Goal: Information Seeking & Learning: Learn about a topic

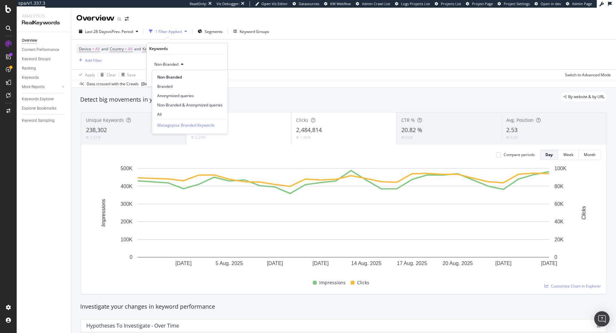
click at [192, 103] on span "Non-Branded & Anonymized queries" at bounding box center [189, 105] width 65 height 6
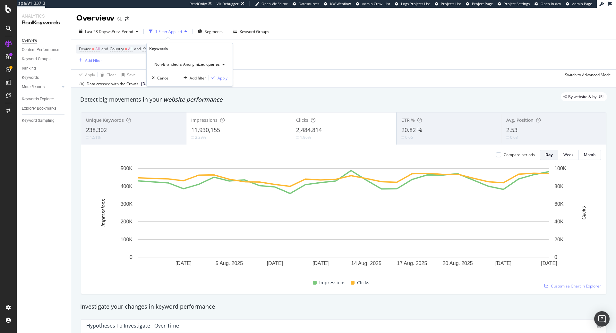
click at [223, 78] on div "Apply" at bounding box center [222, 77] width 10 height 5
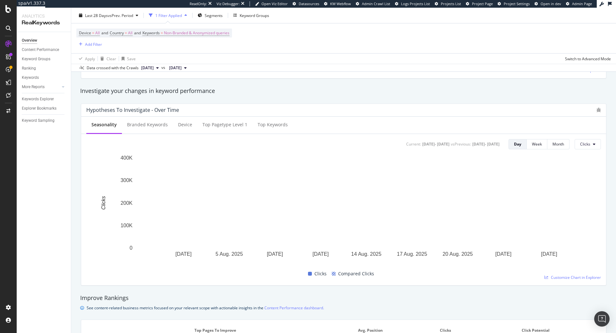
scroll to position [229, 0]
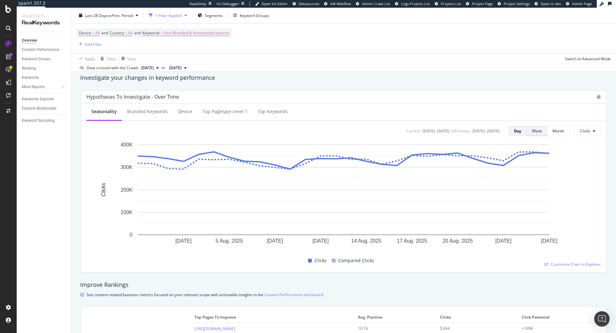
click at [534, 134] on div "Week" at bounding box center [537, 131] width 10 height 9
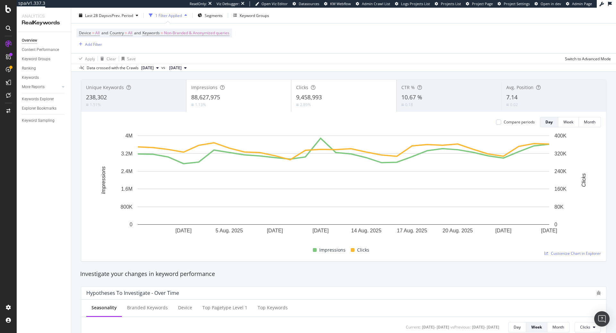
scroll to position [0, 0]
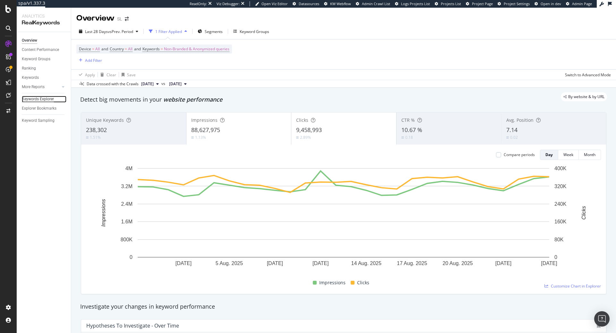
click at [30, 97] on div "Keywords Explorer" at bounding box center [38, 99] width 32 height 7
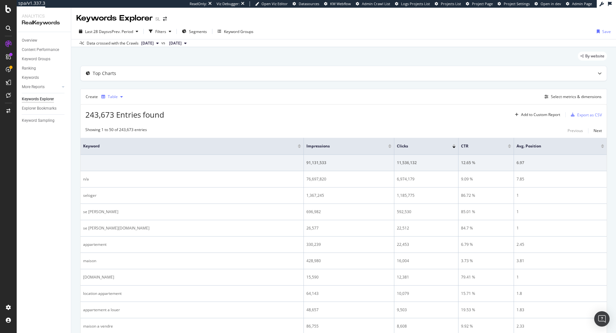
click at [106, 95] on div "Table" at bounding box center [112, 97] width 27 height 10
click at [557, 98] on div "Select metrics & dimensions" at bounding box center [576, 96] width 51 height 5
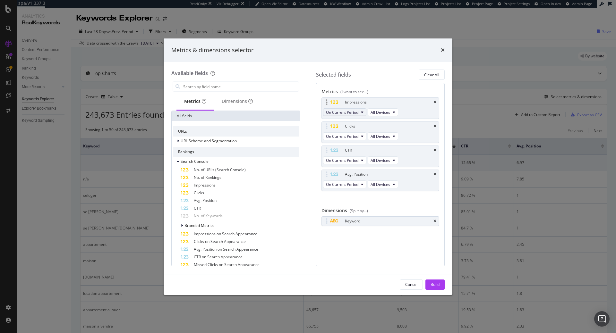
click at [359, 114] on button "On Current Period" at bounding box center [344, 112] width 43 height 8
click at [371, 150] on div "Diff. between Periods - Percentage" at bounding box center [359, 147] width 72 height 9
click at [358, 139] on span "On Current Period" at bounding box center [342, 136] width 32 height 5
click at [371, 172] on span "Diff. between Periods - Percentage" at bounding box center [359, 172] width 62 height 6
click at [434, 150] on icon "times" at bounding box center [434, 150] width 3 height 4
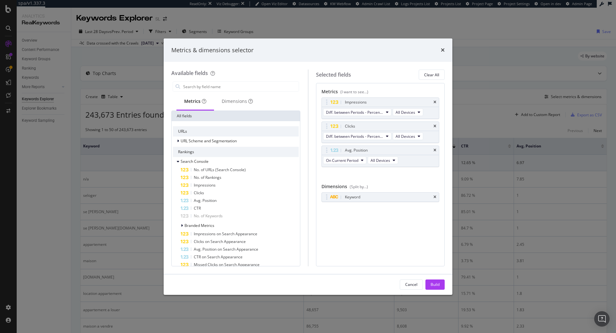
click at [434, 150] on icon "times" at bounding box center [434, 150] width 3 height 4
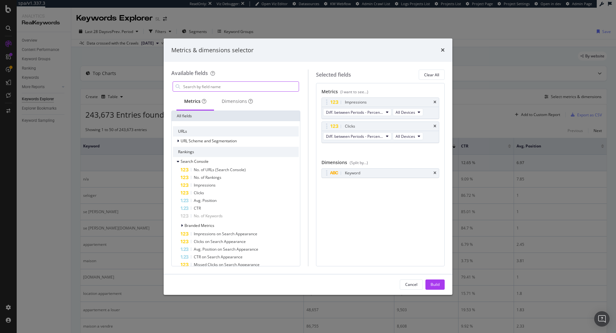
click at [238, 88] on input "modal" at bounding box center [240, 87] width 116 height 10
type input "wee"
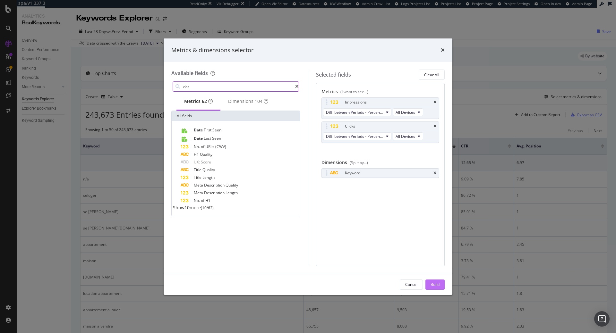
type input "dat"
click at [441, 286] on button "Build" at bounding box center [434, 285] width 19 height 10
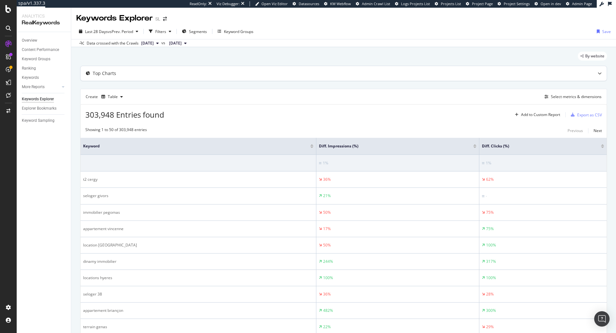
click at [597, 73] on icon at bounding box center [599, 73] width 4 height 4
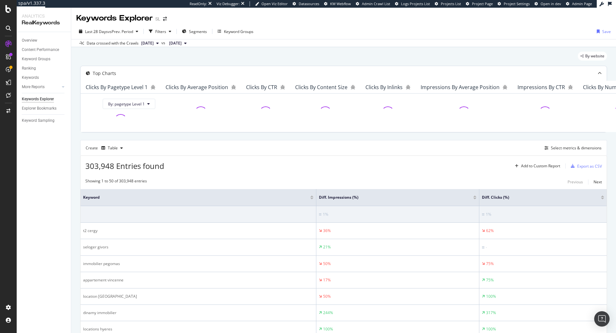
click at [597, 73] on icon at bounding box center [599, 73] width 4 height 4
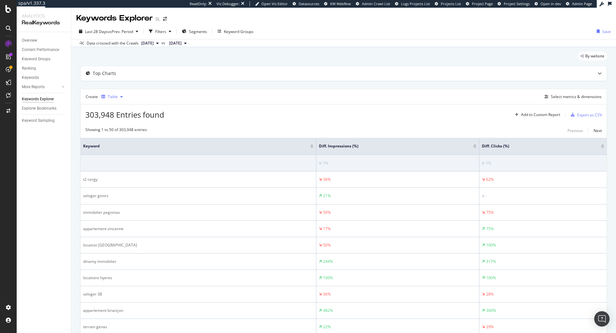
click at [117, 95] on div "Table" at bounding box center [113, 97] width 10 height 4
click at [117, 120] on div "Trend" at bounding box center [119, 117] width 11 height 5
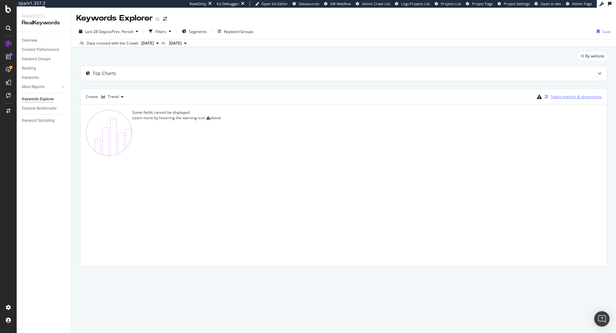
click at [561, 98] on div "Select metrics & dimensions" at bounding box center [576, 96] width 51 height 5
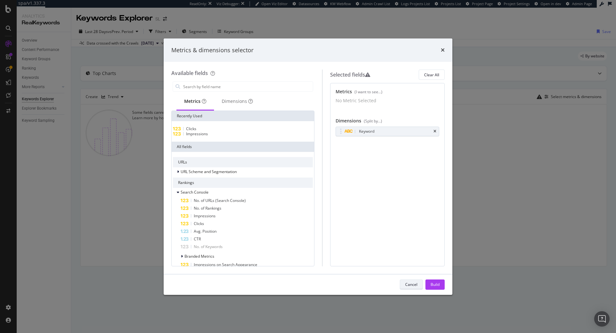
click at [410, 285] on div "Cancel" at bounding box center [411, 284] width 12 height 5
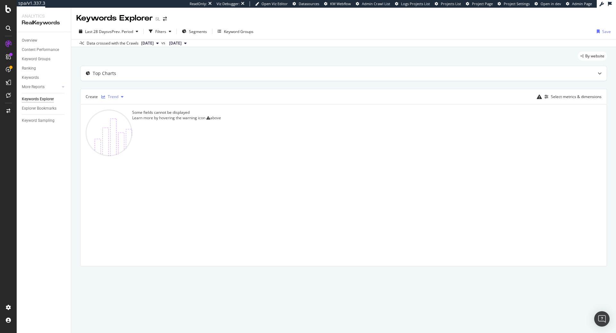
click at [103, 92] on div "Trend" at bounding box center [112, 97] width 27 height 10
click at [121, 130] on div "Series" at bounding box center [119, 128] width 11 height 5
click at [568, 97] on div "Select metrics & dimensions" at bounding box center [576, 96] width 51 height 5
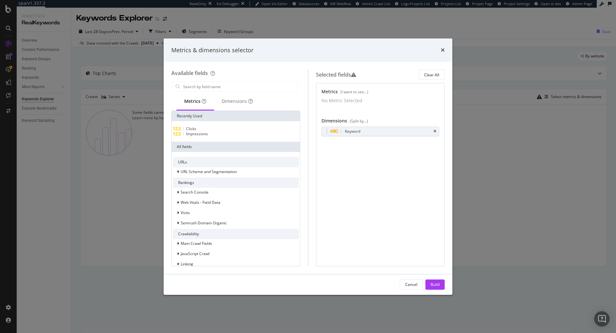
click at [356, 99] on div "No Metric Selected" at bounding box center [380, 100] width 118 height 6
click at [222, 131] on div "Clicks" at bounding box center [236, 128] width 126 height 5
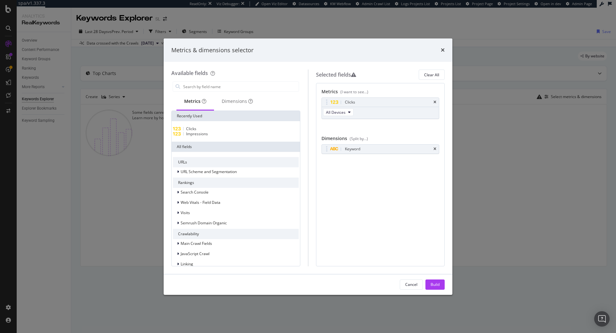
click at [217, 137] on div "Impressions" at bounding box center [236, 133] width 126 height 5
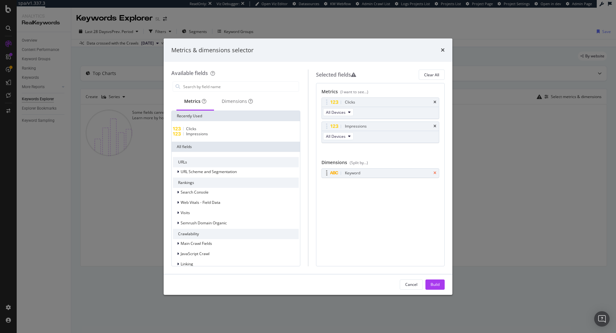
click at [435, 172] on icon "times" at bounding box center [434, 173] width 3 height 4
click at [436, 286] on div "Build" at bounding box center [434, 284] width 9 height 5
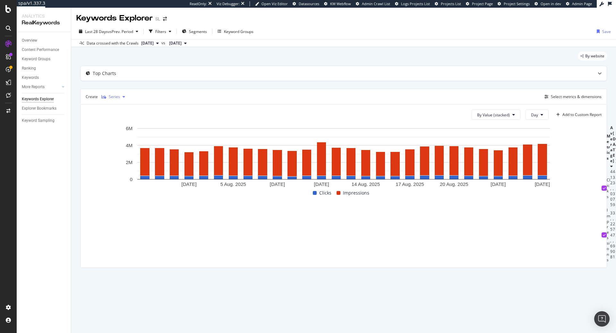
click at [114, 95] on div "Series" at bounding box center [114, 97] width 11 height 4
click at [119, 109] on div "Table" at bounding box center [119, 107] width 10 height 5
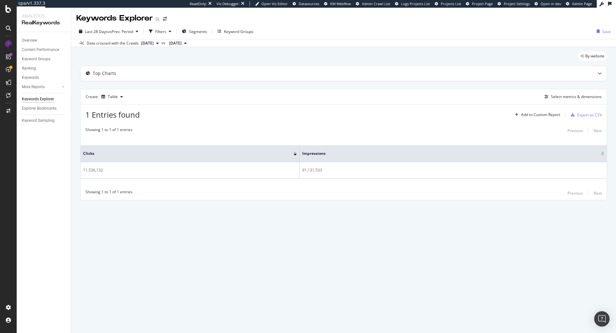
click at [583, 92] on div "Create Table Select metrics & dimensions" at bounding box center [343, 96] width 526 height 15
click at [578, 98] on div "Select metrics & dimensions" at bounding box center [576, 96] width 51 height 5
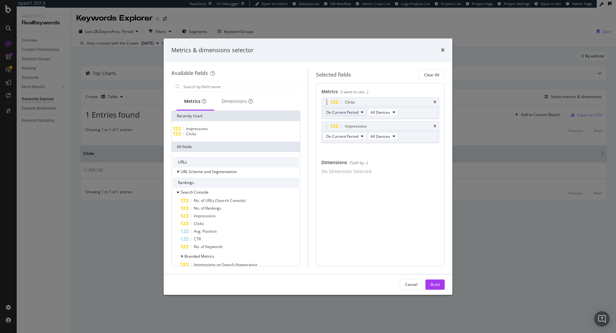
click at [357, 113] on span "On Current Period" at bounding box center [342, 112] width 32 height 5
click at [369, 161] on span "Diff. between Periods - Value" at bounding box center [359, 159] width 62 height 6
click at [357, 138] on span "On Current Period" at bounding box center [342, 136] width 32 height 5
click at [359, 181] on span "Diff. between Periods - Value" at bounding box center [359, 184] width 62 height 6
click at [433, 281] on div "Build" at bounding box center [434, 285] width 9 height 10
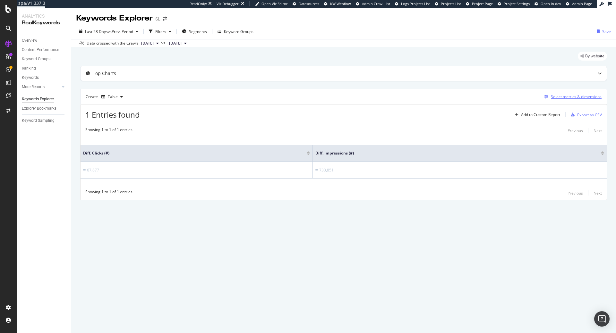
click at [564, 97] on div "Select metrics & dimensions" at bounding box center [576, 96] width 51 height 5
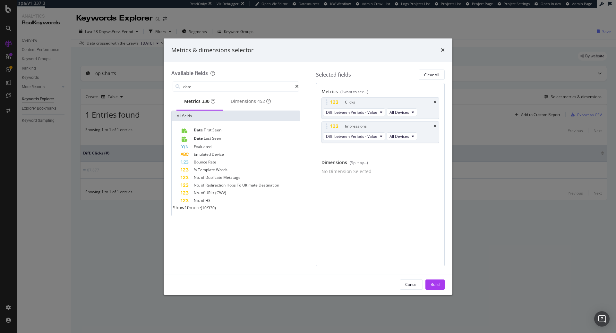
type input "date"
click at [201, 211] on span "Show 10 more" at bounding box center [187, 208] width 28 height 6
click at [256, 105] on div "Dimensions 452" at bounding box center [251, 101] width 40 height 6
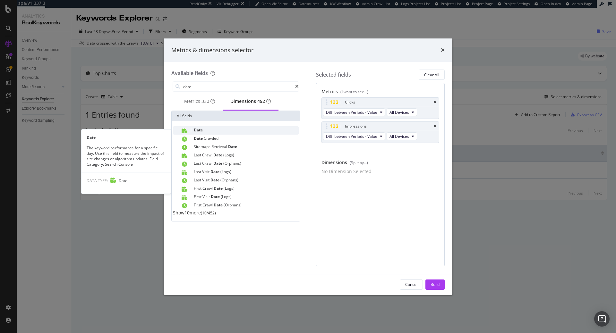
click at [198, 133] on span "Date" at bounding box center [198, 129] width 9 height 5
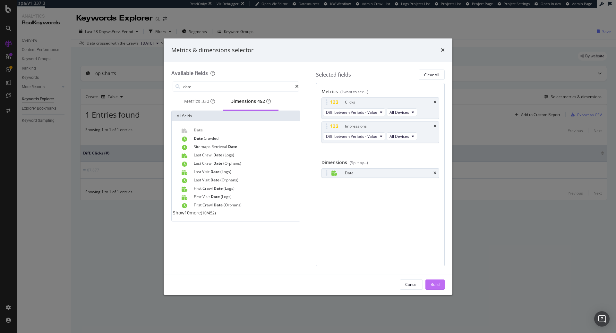
click at [432, 283] on div "Build" at bounding box center [434, 284] width 9 height 5
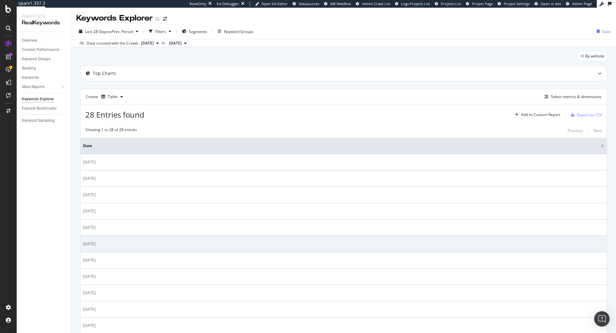
click at [252, 236] on td "2025-08-16" at bounding box center [343, 244] width 526 height 16
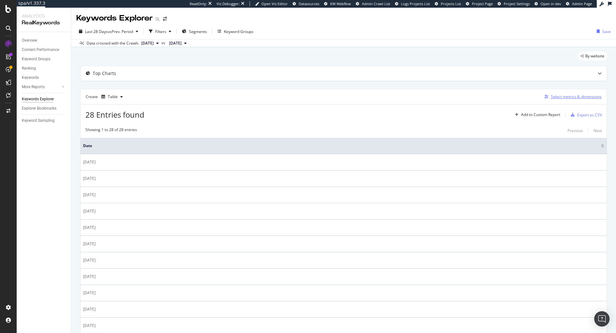
click at [553, 97] on div "Select metrics & dimensions" at bounding box center [576, 96] width 51 height 5
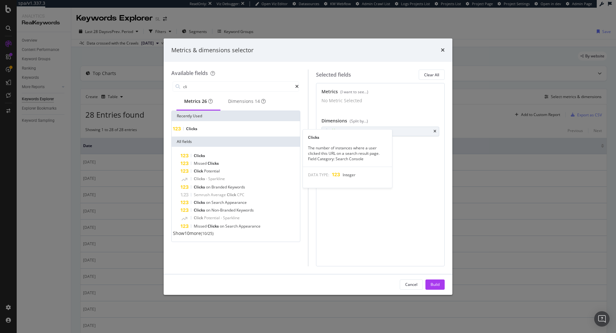
type input "cli"
click at [197, 131] on span "Clicks" at bounding box center [191, 128] width 11 height 5
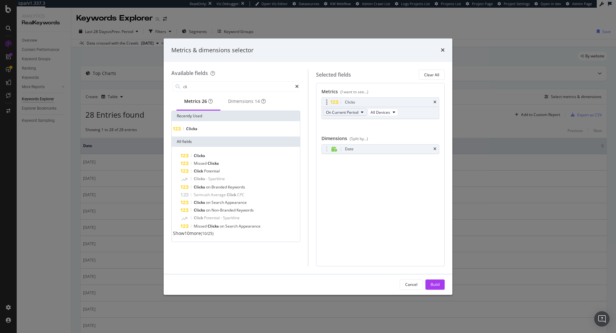
click at [353, 113] on span "On Current Period" at bounding box center [342, 112] width 32 height 5
click at [345, 157] on span "Diff. between Periods - Value" at bounding box center [359, 159] width 62 height 6
click at [437, 285] on div "Build" at bounding box center [434, 284] width 9 height 5
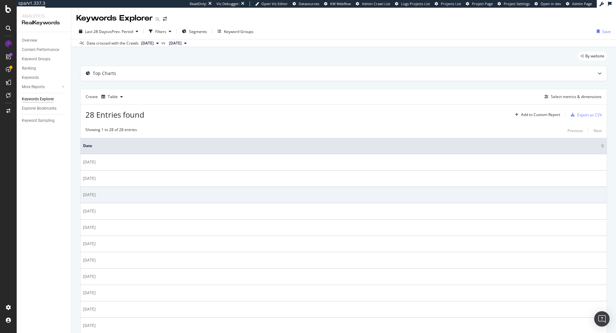
click at [443, 190] on td "2025-08-17" at bounding box center [343, 195] width 526 height 16
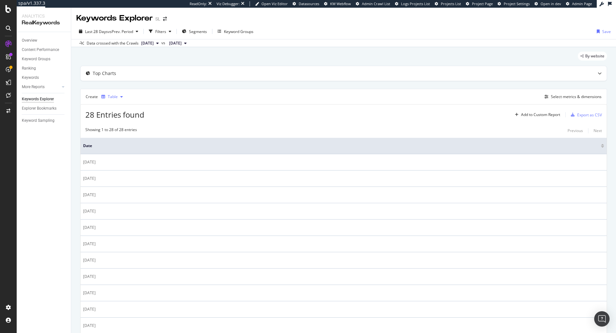
click at [109, 97] on div "Table" at bounding box center [113, 97] width 10 height 4
click at [117, 120] on div "Trend" at bounding box center [119, 117] width 11 height 5
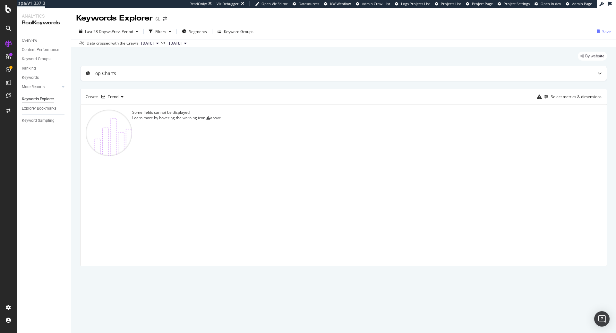
click at [589, 101] on div "Select metrics & dimensions" at bounding box center [568, 97] width 65 height 8
click at [591, 97] on div "Select metrics & dimensions" at bounding box center [576, 96] width 51 height 5
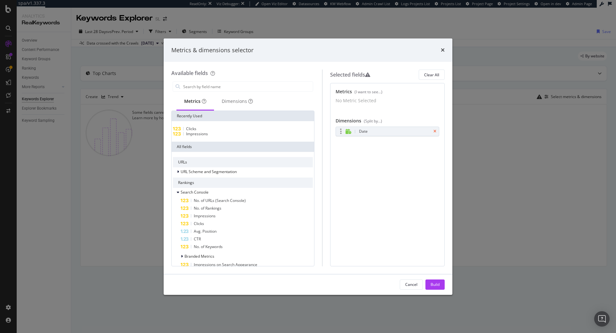
click at [435, 133] on icon "times" at bounding box center [434, 132] width 3 height 4
click at [188, 131] on div "Clicks" at bounding box center [243, 128] width 140 height 5
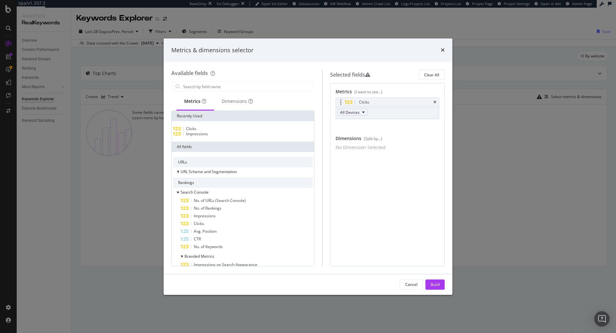
click at [365, 115] on button "All Devices" at bounding box center [352, 112] width 30 height 8
click at [378, 112] on div "Clicks All Devices" at bounding box center [387, 107] width 104 height 21
click at [435, 286] on div "Build" at bounding box center [434, 284] width 9 height 5
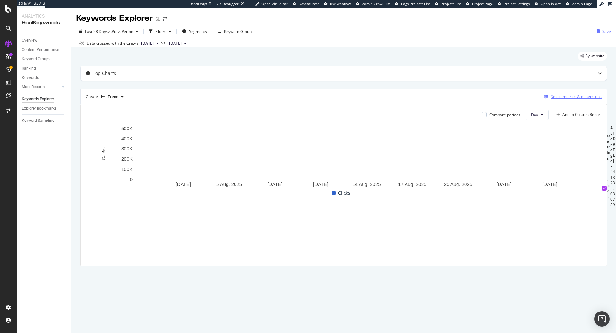
click at [567, 98] on div "Select metrics & dimensions" at bounding box center [576, 96] width 51 height 5
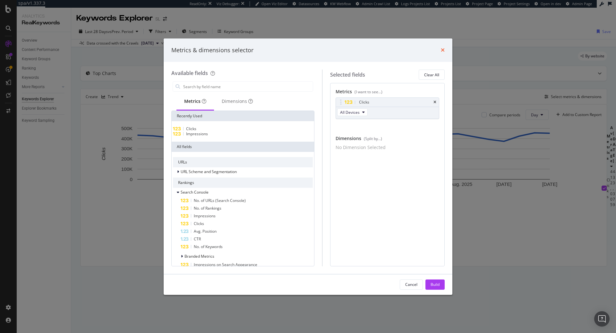
click at [444, 51] on icon "times" at bounding box center [443, 49] width 4 height 5
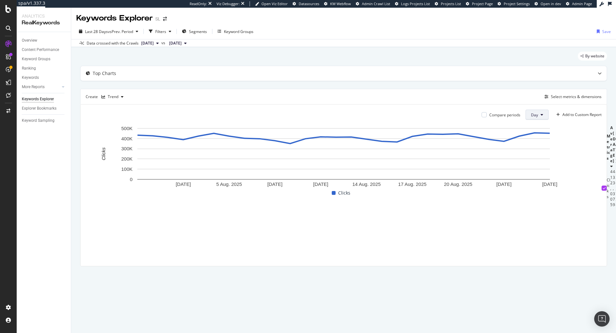
click at [531, 114] on span "Day" at bounding box center [534, 114] width 7 height 5
click at [530, 140] on span "Week" at bounding box center [536, 140] width 12 height 6
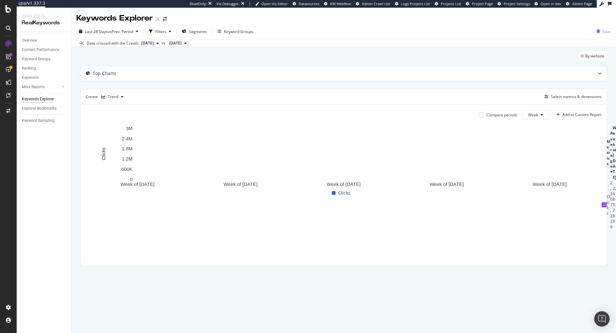
scroll to position [0, 81]
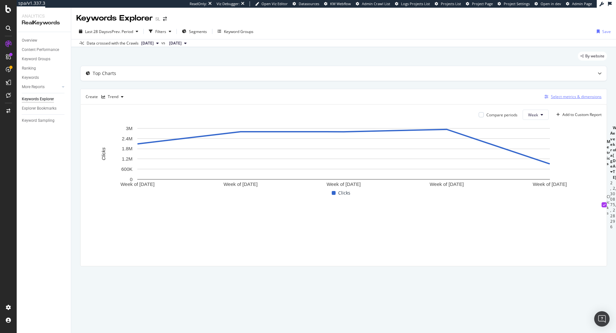
click at [591, 99] on div "Select metrics & dimensions" at bounding box center [576, 96] width 51 height 5
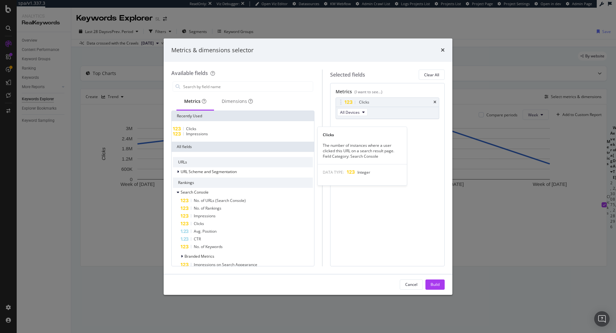
click at [205, 131] on div "Clicks" at bounding box center [243, 128] width 140 height 5
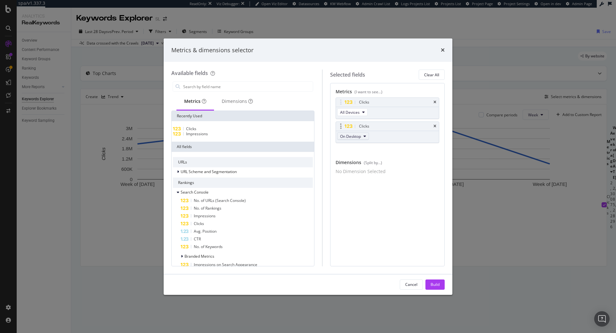
click at [361, 136] on span "On Desktop" at bounding box center [350, 136] width 21 height 5
click at [437, 129] on div "Clicks" at bounding box center [387, 126] width 103 height 9
click at [437, 128] on div "Clicks" at bounding box center [387, 126] width 103 height 9
click at [437, 126] on div "Clicks" at bounding box center [387, 126] width 103 height 9
click at [435, 128] on icon "times" at bounding box center [434, 126] width 3 height 4
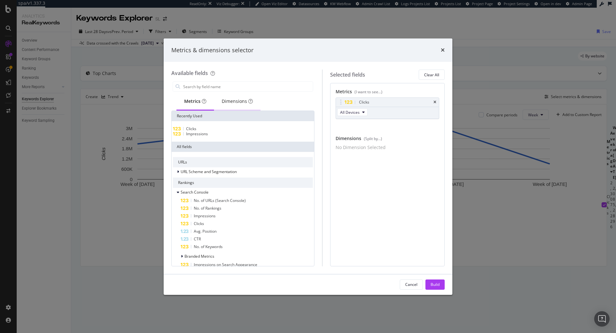
click at [239, 106] on div "Dimensions" at bounding box center [237, 102] width 46 height 18
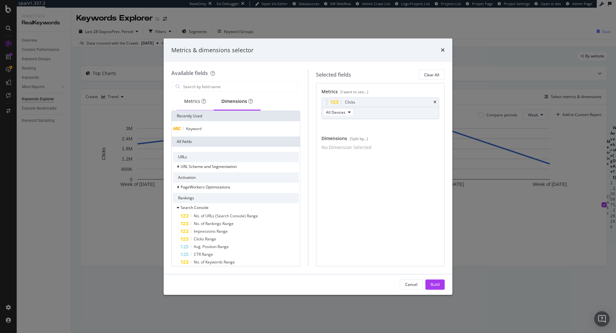
click at [192, 102] on div "Metrics" at bounding box center [195, 101] width 22 height 6
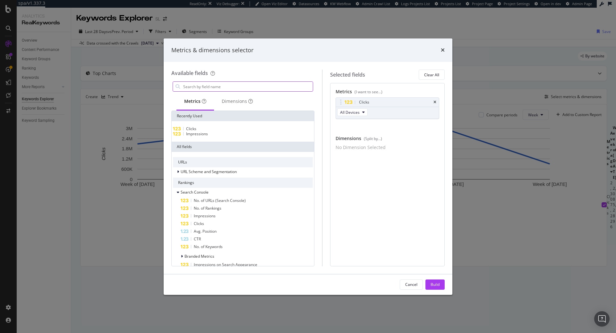
click at [214, 85] on input "modal" at bounding box center [247, 87] width 130 height 10
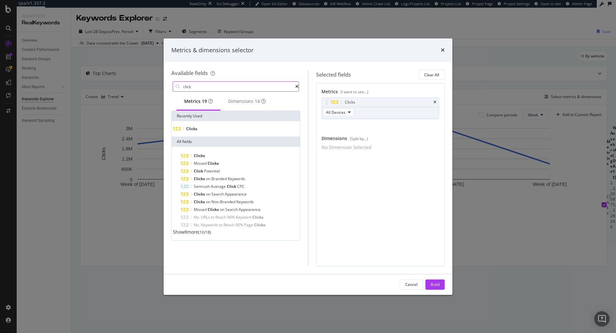
type input "click"
click at [192, 235] on span "Show 8 more" at bounding box center [185, 232] width 25 height 6
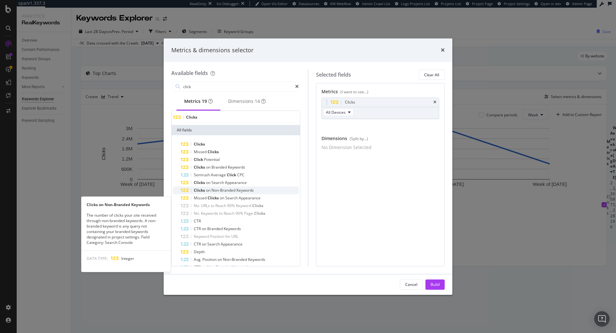
scroll to position [0, 0]
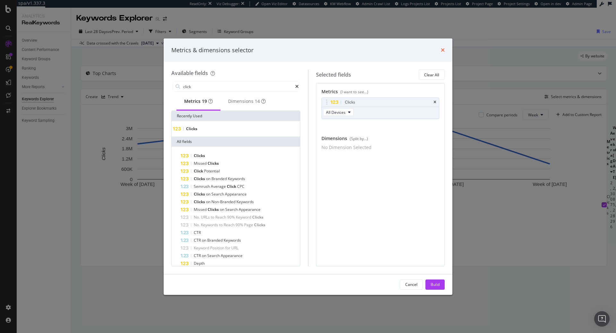
click at [441, 50] on icon "times" at bounding box center [443, 49] width 4 height 5
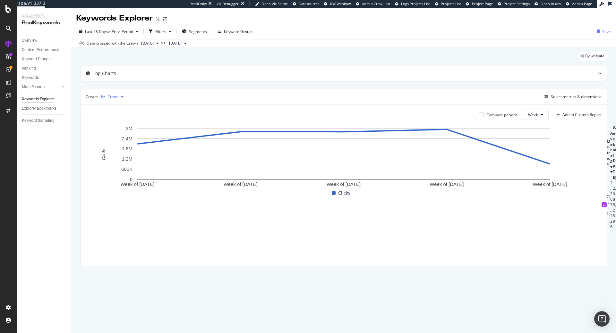
click at [116, 99] on div "Trend" at bounding box center [113, 97] width 11 height 4
click at [117, 169] on div "KPI" at bounding box center [116, 171] width 5 height 5
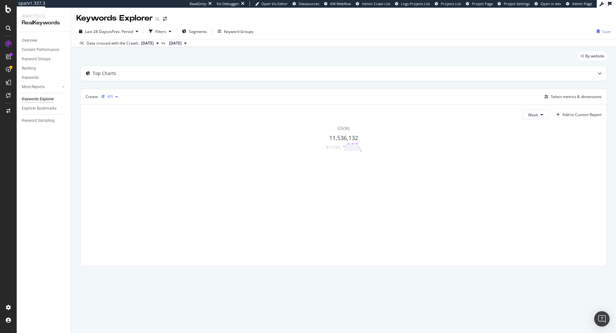
click at [117, 97] on icon "button" at bounding box center [116, 97] width 3 height 4
click at [112, 97] on div "KPI" at bounding box center [109, 97] width 5 height 4
drag, startPoint x: 118, startPoint y: 161, endPoint x: 120, endPoint y: 156, distance: 5.2
click at [120, 156] on div "Table Trend Series Bar Stacked Bar Pie KPI" at bounding box center [120, 140] width 39 height 72
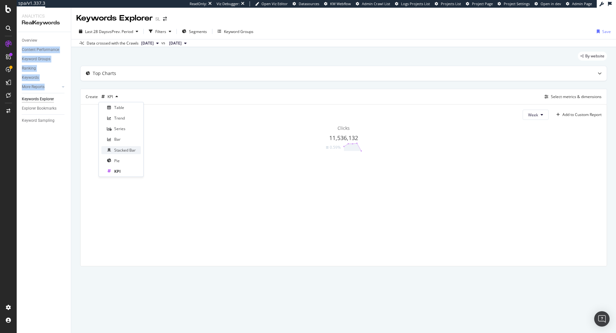
click at [122, 153] on div "Stacked Bar" at bounding box center [120, 150] width 39 height 8
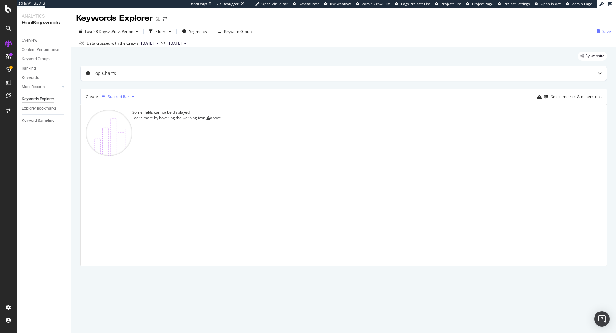
click at [127, 98] on div "Stacked Bar" at bounding box center [118, 97] width 21 height 4
click at [124, 150] on div "Stacked Bar" at bounding box center [125, 149] width 22 height 5
click at [551, 96] on div "Select metrics & dimensions" at bounding box center [576, 96] width 51 height 5
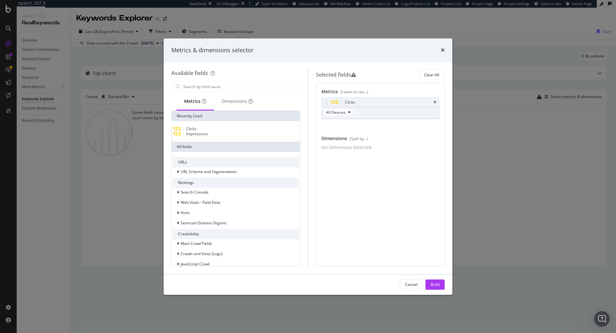
click at [439, 49] on div "Metrics & dimensions selector" at bounding box center [307, 50] width 273 height 8
click at [440, 49] on div "Metrics & dimensions selector" at bounding box center [307, 50] width 273 height 8
click at [442, 49] on icon "times" at bounding box center [443, 49] width 4 height 5
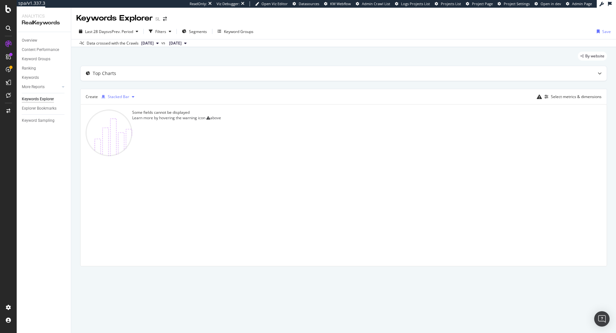
click at [115, 96] on div "Stacked Bar" at bounding box center [118, 97] width 21 height 4
click at [122, 117] on div "Trend" at bounding box center [119, 117] width 11 height 5
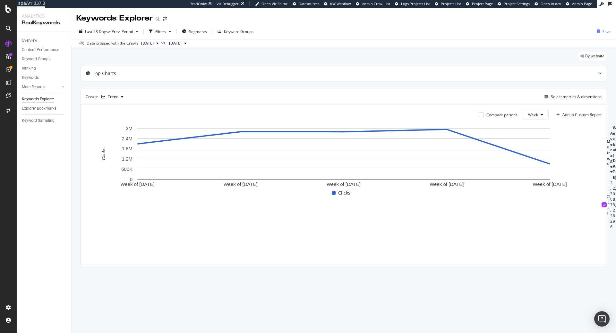
click at [181, 42] on span "2025 Jul. 25th" at bounding box center [175, 43] width 13 height 6
click at [143, 41] on span "[DATE]" at bounding box center [147, 43] width 13 height 6
click at [153, 32] on icon "button" at bounding box center [151, 31] width 4 height 4
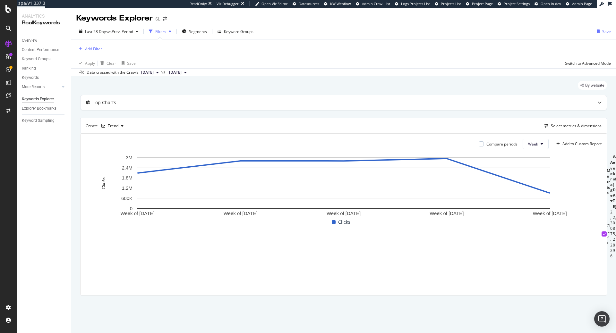
click at [153, 32] on icon "button" at bounding box center [151, 31] width 4 height 4
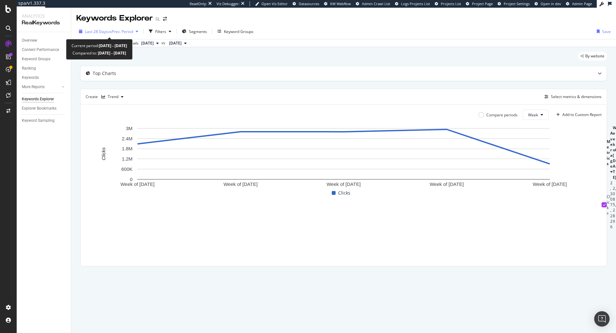
click at [125, 33] on span "vs Prev. Period" at bounding box center [120, 31] width 25 height 5
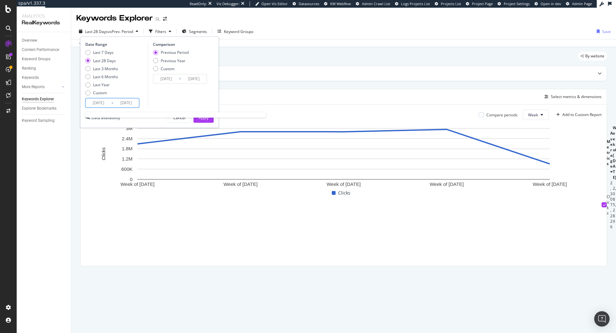
click at [97, 106] on input "2025/07/30" at bounding box center [99, 102] width 26 height 9
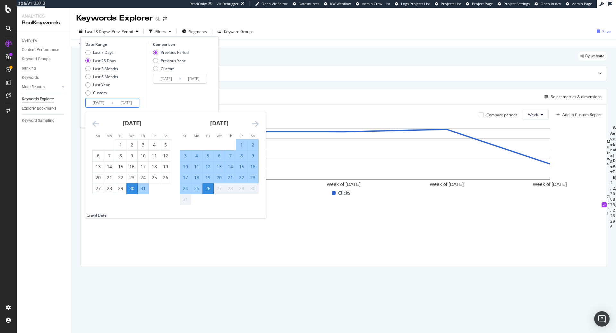
type input "2025/07/30"
type input "2024/07/04"
type input "2025/01/29"
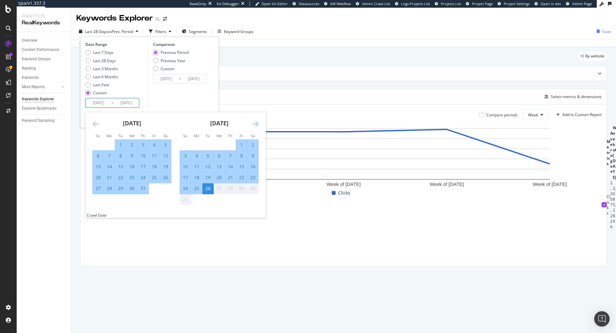
click at [107, 101] on input "2025/01/30" at bounding box center [99, 102] width 26 height 9
type input "2025/01/30"
type input "2024/05/07"
type input "2024/12/31"
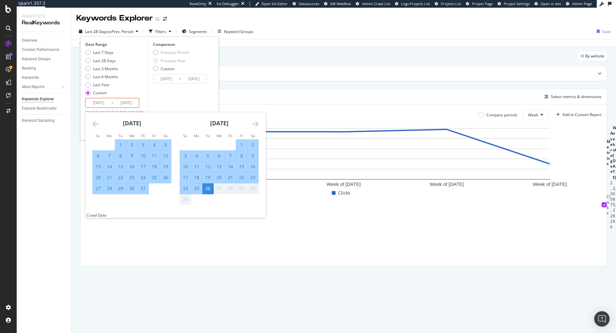
type input "2025/01/01"
click at [179, 101] on div "Comparison Previous Period Previous Year Custom 2024/05/07 Navigate forward to …" at bounding box center [178, 75] width 61 height 66
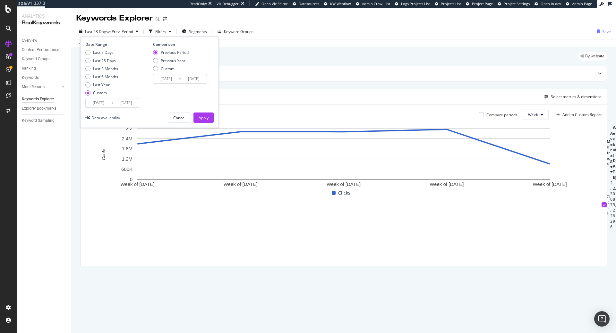
click at [182, 58] on div "Previous Period Previous Year Custom" at bounding box center [171, 62] width 36 height 24
click at [181, 60] on div "Previous Year" at bounding box center [173, 60] width 25 height 5
type input "2024/01/03"
type input "2024/08/27"
click at [196, 115] on button "Apply" at bounding box center [203, 118] width 20 height 10
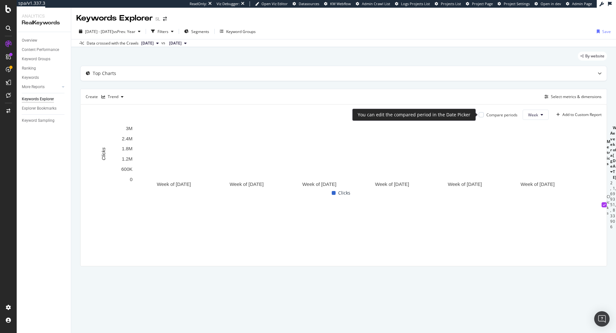
click at [507, 115] on div "Compare periods" at bounding box center [501, 114] width 31 height 5
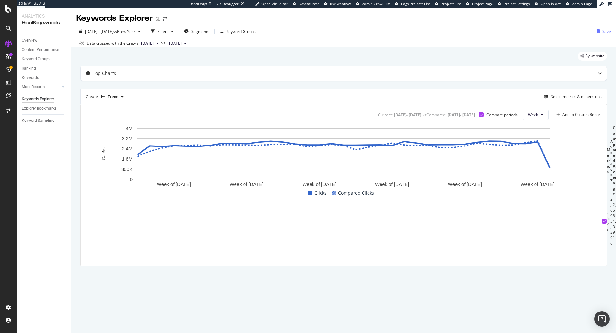
click at [601, 197] on th at bounding box center [603, 160] width 5 height 71
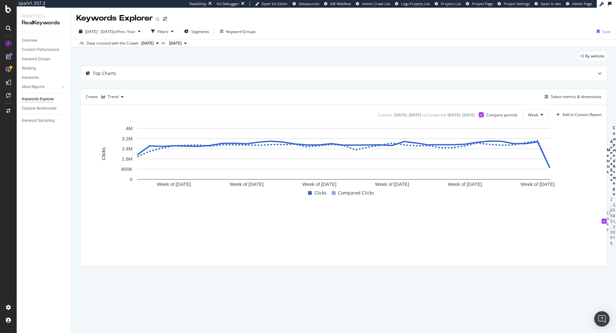
click at [601, 197] on th at bounding box center [603, 160] width 5 height 71
drag, startPoint x: 96, startPoint y: 235, endPoint x: 553, endPoint y: 260, distance: 458.2
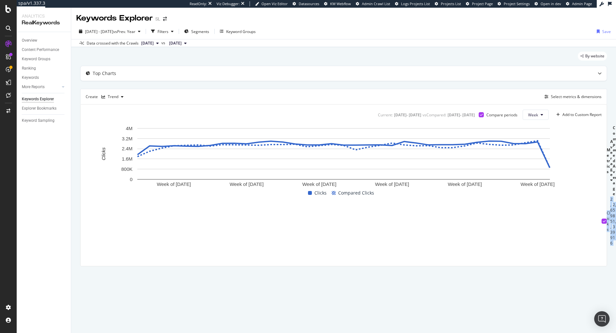
copy tr "Clicks 2,695,396 2,581,391 1,931,830 1,785,044 2,621,978 2,202,692 2,582,208 2,…"
click at [606, 197] on th "Metrics" at bounding box center [608, 160] width 4 height 71
click at [601, 197] on th at bounding box center [603, 160] width 5 height 71
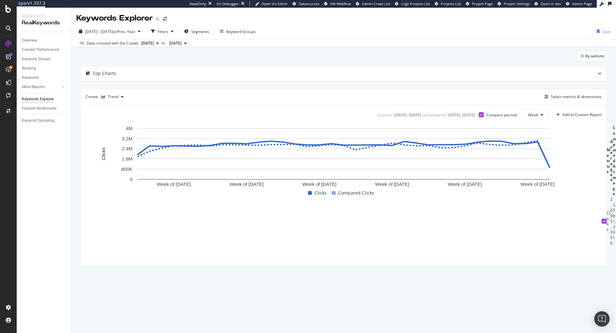
click at [601, 197] on th at bounding box center [603, 160] width 5 height 71
drag, startPoint x: 87, startPoint y: 217, endPoint x: 613, endPoint y: 268, distance: 528.6
click at [613, 268] on div "By website Top Charts Create Trend Select metrics & dimensions Current: 2025 Ja…" at bounding box center [343, 168] width 544 height 242
copy tr "Clicks 2,695,396 2,581,391 1,931,830 1,785,044 2,621,978 2,202,692 2,582,208 2,…"
click at [289, 215] on div "Week of 20 Jan. 2025 Week of 3 Mar. 2025 Week of 14 Apr. 2025 Week of 26 May. 2…" at bounding box center [486, 193] width 800 height 136
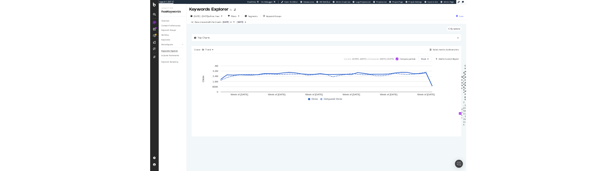
scroll to position [0, 0]
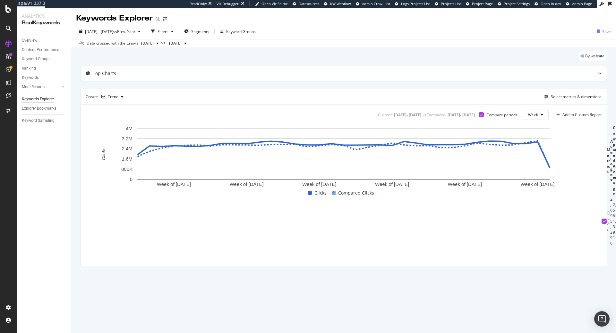
click at [315, 283] on div "By website Top Charts Create Trend Select metrics & dimensions Current: 2025 Ja…" at bounding box center [343, 168] width 544 height 242
click at [117, 127] on rect "A chart." at bounding box center [344, 157] width 516 height 64
click at [137, 200] on div "Week of 20 Jan. 2025 Week of 3 Mar. 2025 Week of 14 Apr. 2025 Week of 26 May. 2…" at bounding box center [344, 193] width 516 height 136
click at [582, 94] on div "Select metrics & dimensions" at bounding box center [576, 96] width 51 height 5
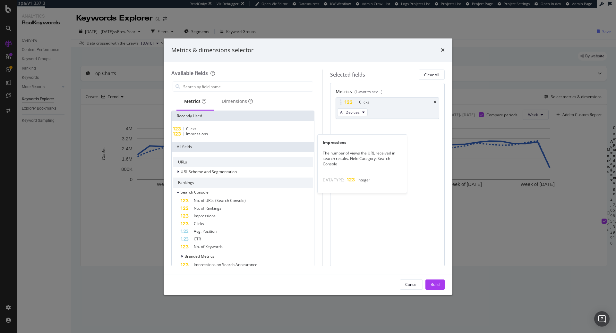
click at [217, 136] on div "Impressions" at bounding box center [243, 133] width 140 height 5
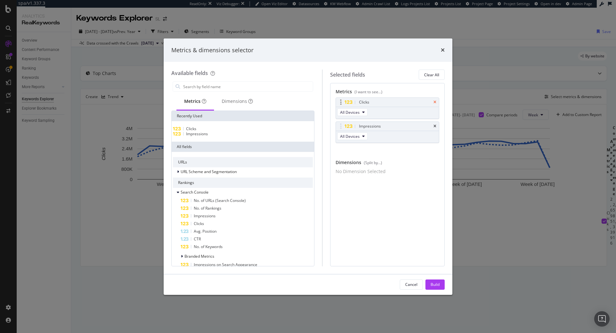
click at [435, 102] on icon "times" at bounding box center [434, 102] width 3 height 4
click at [439, 284] on button "Build" at bounding box center [434, 285] width 19 height 10
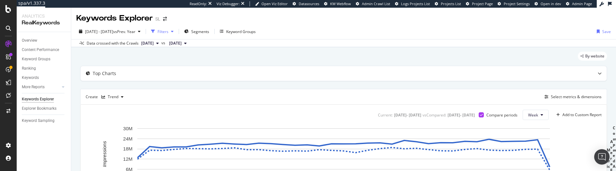
click at [168, 32] on div "Filters" at bounding box center [162, 31] width 11 height 5
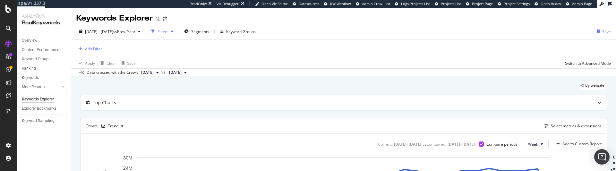
click at [168, 32] on div "Filters" at bounding box center [162, 31] width 11 height 5
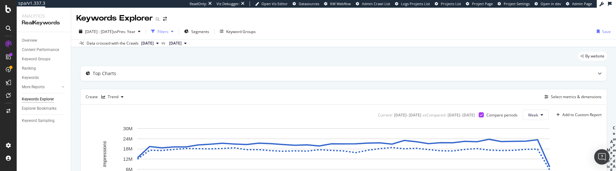
click at [157, 32] on div "button" at bounding box center [152, 31] width 9 height 9
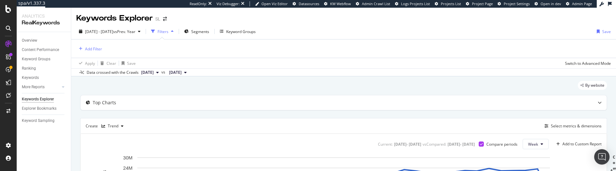
click at [157, 32] on div "button" at bounding box center [152, 31] width 9 height 9
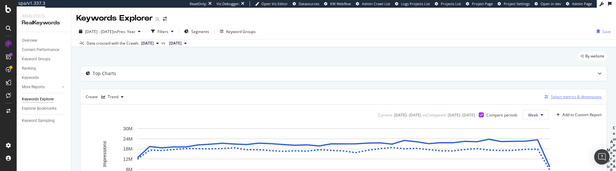
click at [557, 99] on div "Select metrics & dimensions" at bounding box center [576, 96] width 51 height 5
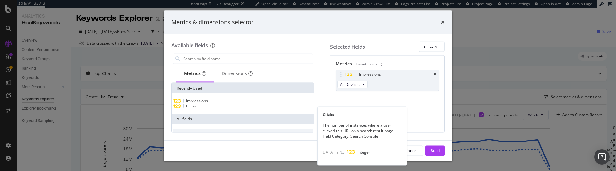
click at [207, 109] on div "Clicks" at bounding box center [243, 106] width 140 height 5
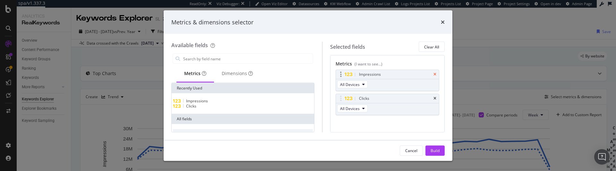
click at [433, 76] on icon "times" at bounding box center [434, 74] width 3 height 4
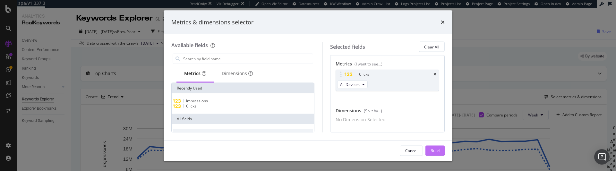
click at [436, 147] on div "Build" at bounding box center [434, 151] width 9 height 10
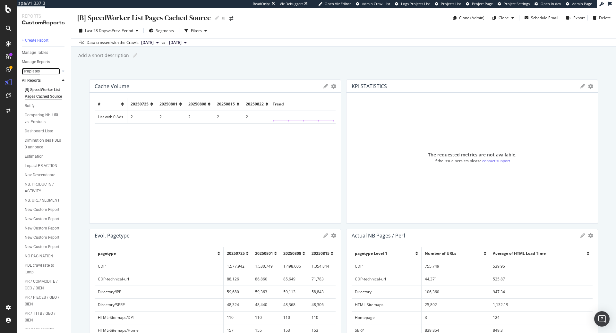
click at [32, 71] on div "Templates" at bounding box center [31, 71] width 18 height 7
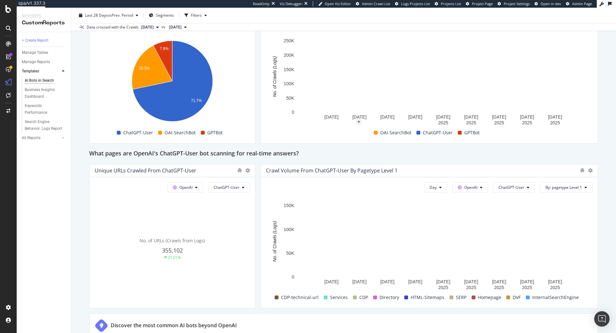
scroll to position [589, 0]
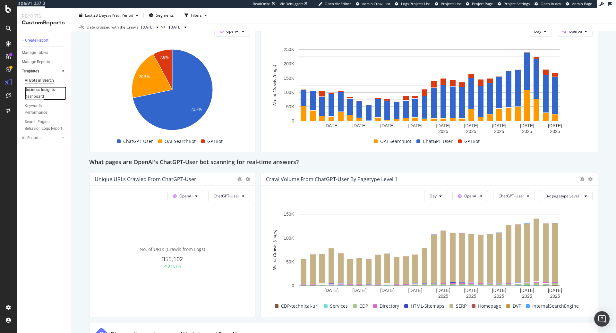
click at [40, 88] on div "Business Insights Dashboard" at bounding box center [43, 93] width 37 height 13
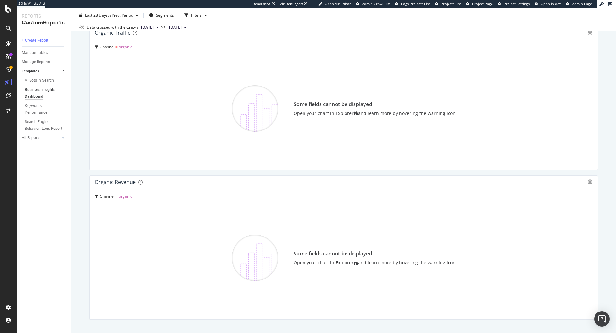
scroll to position [648, 0]
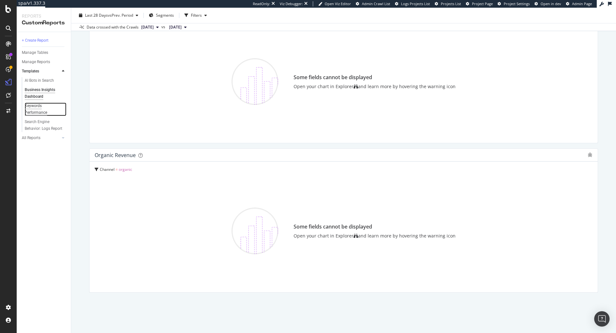
click at [31, 108] on div "Keywords Performance" at bounding box center [43, 109] width 36 height 13
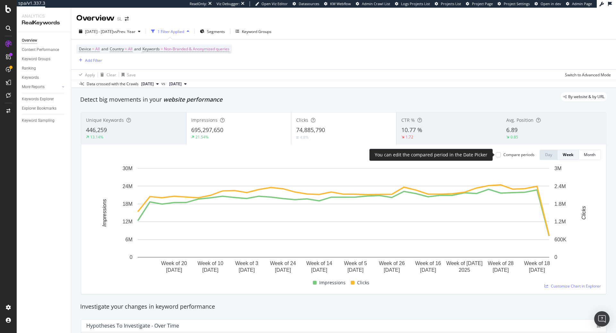
click at [514, 155] on div "Compare periods" at bounding box center [518, 154] width 31 height 5
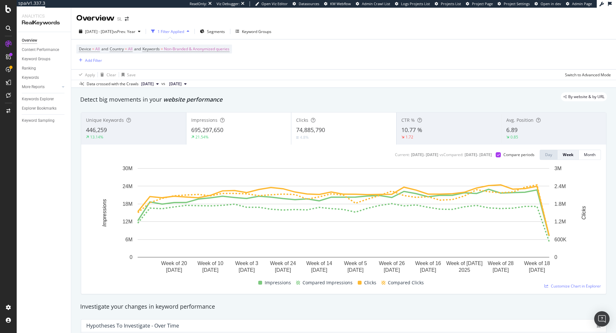
click at [240, 129] on div "695,297,650" at bounding box center [238, 130] width 95 height 8
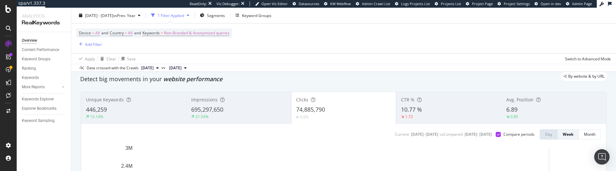
scroll to position [33, 0]
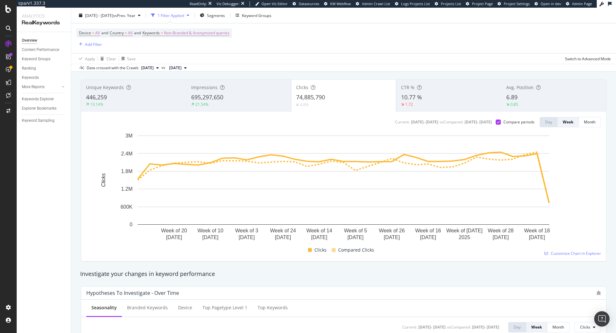
click at [205, 96] on span "695,297,650" at bounding box center [207, 97] width 32 height 8
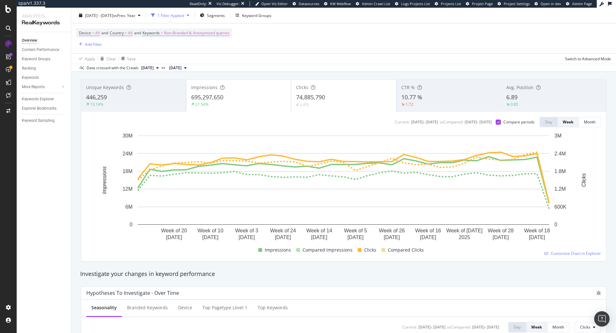
click at [318, 90] on div "Clicks" at bounding box center [343, 87] width 95 height 6
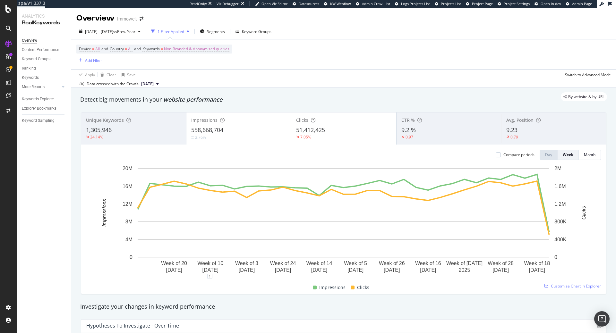
click at [234, 123] on div "Impressions" at bounding box center [238, 120] width 95 height 6
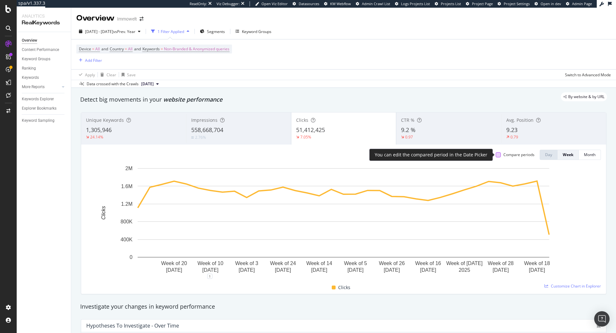
click at [500, 154] on div at bounding box center [497, 154] width 5 height 5
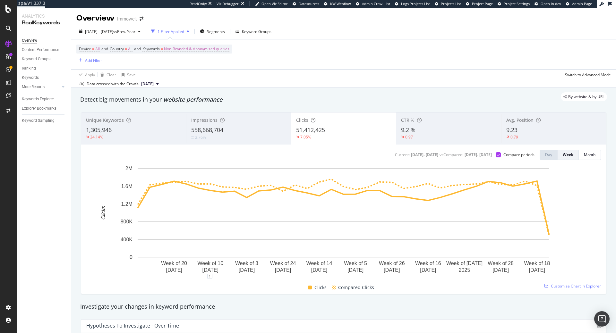
click at [223, 126] on span "558,668,704" at bounding box center [207, 130] width 32 height 8
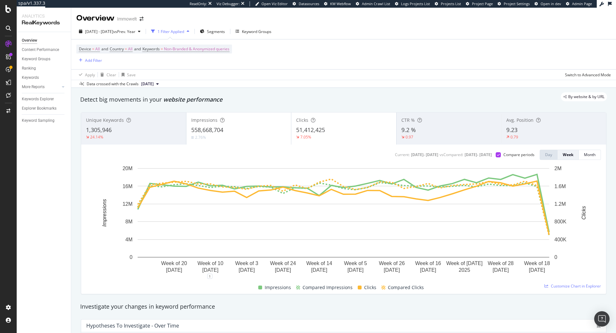
click at [318, 130] on span "51,412,425" at bounding box center [310, 130] width 29 height 8
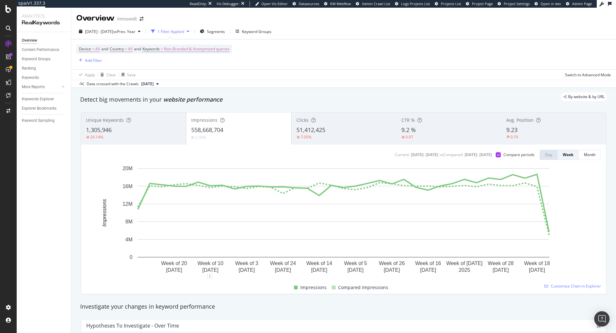
click at [310, 122] on div "Clicks" at bounding box center [343, 120] width 95 height 6
